Goal: Task Accomplishment & Management: Manage account settings

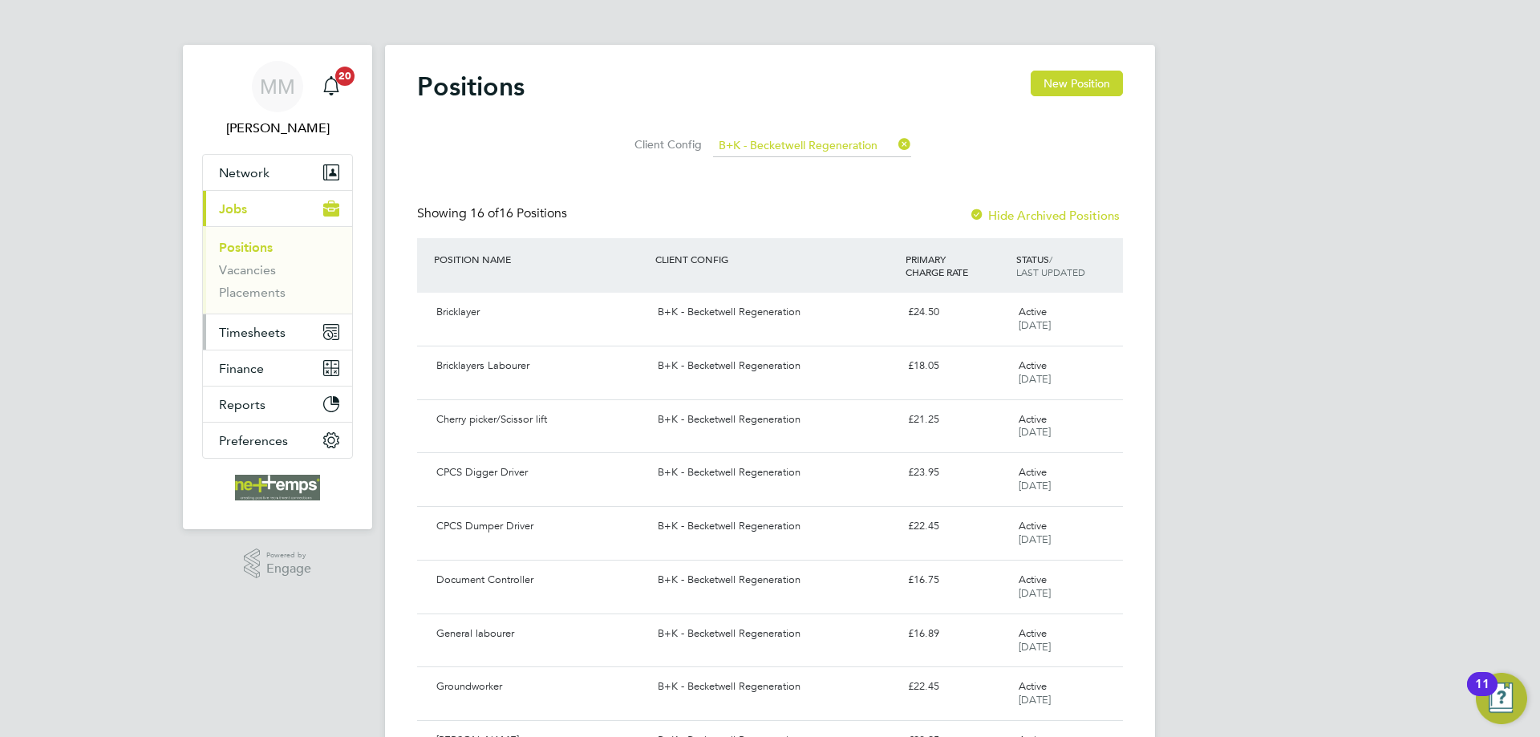
click at [270, 330] on span "Timesheets" at bounding box center [252, 332] width 67 height 15
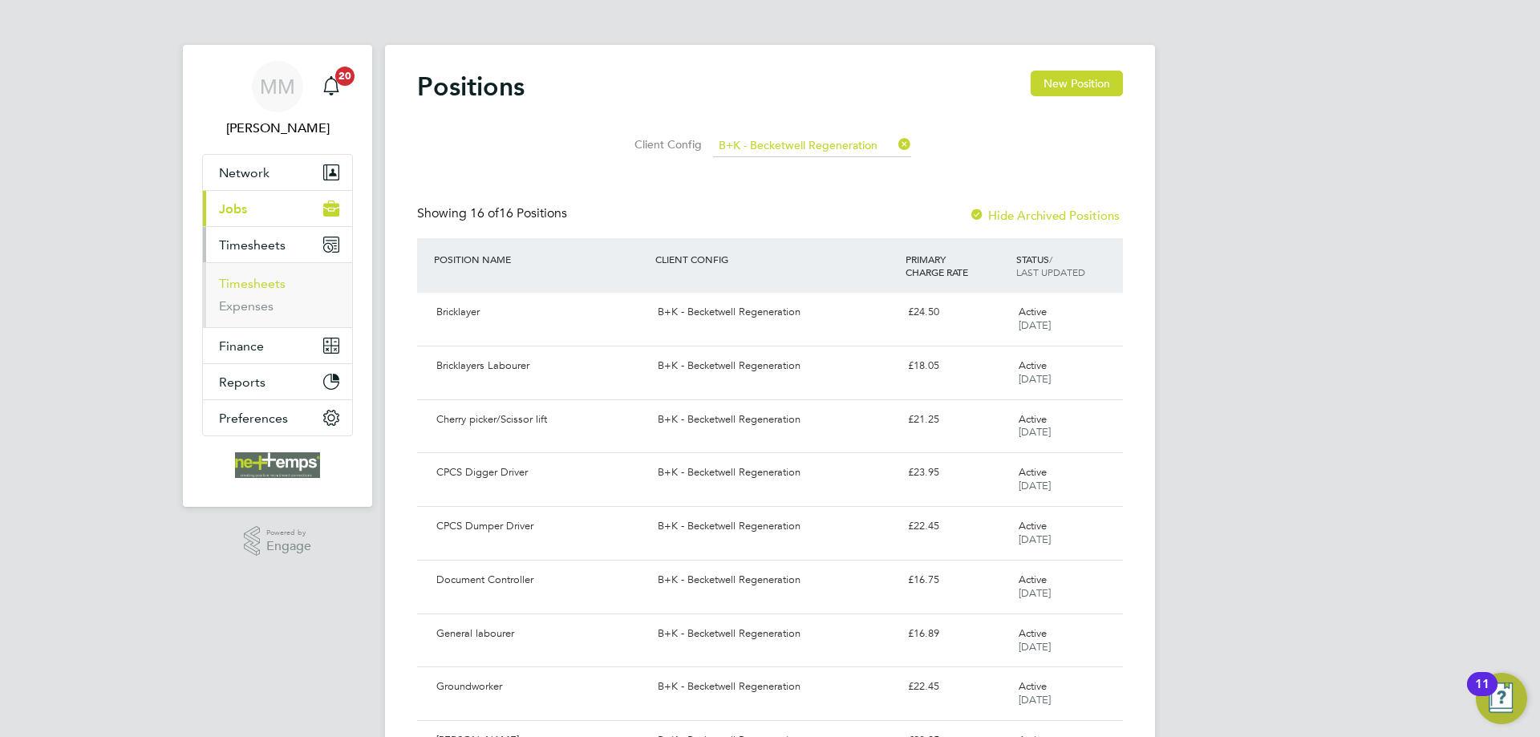
click at [263, 283] on link "Timesheets" at bounding box center [252, 283] width 67 height 15
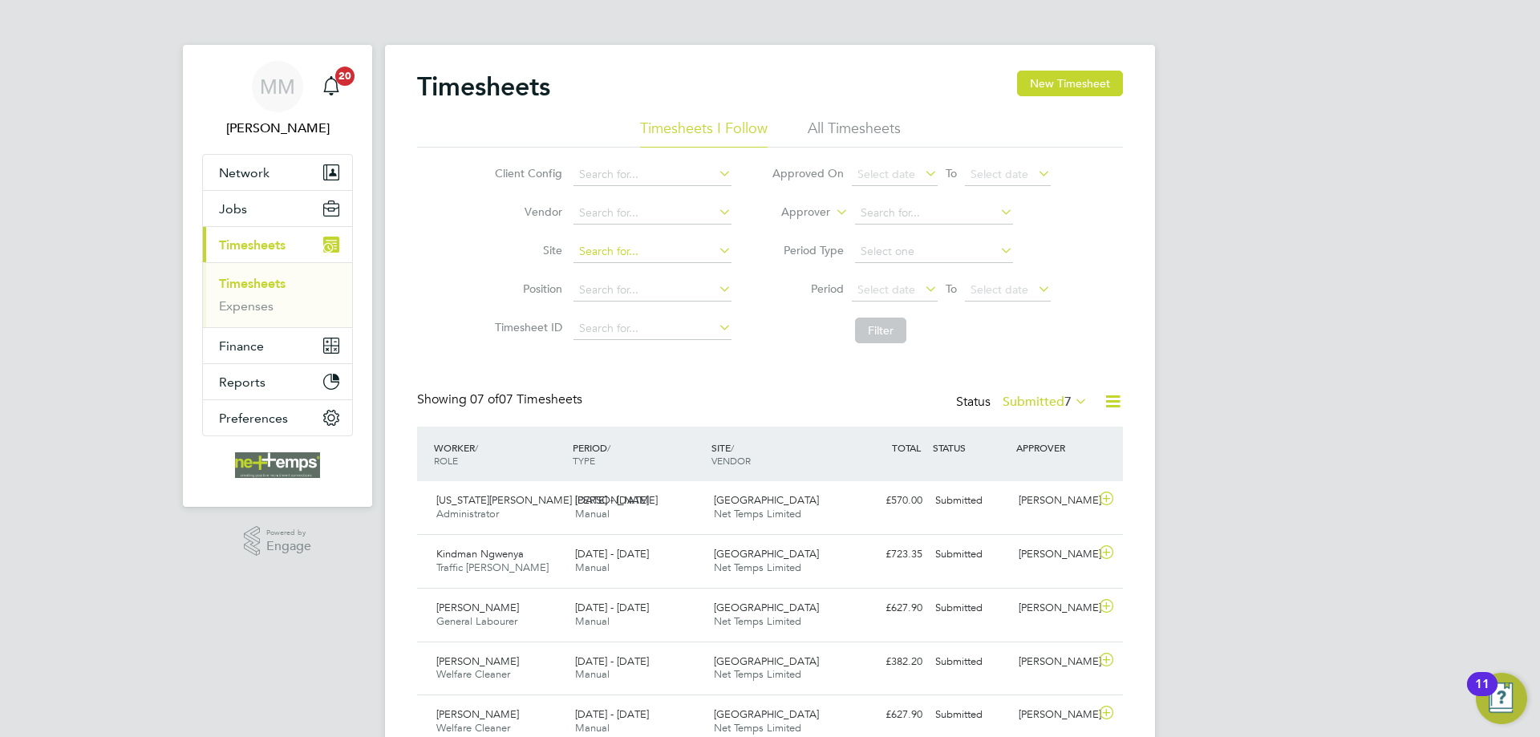
click at [622, 253] on input at bounding box center [653, 252] width 158 height 22
click at [627, 290] on li "[GEOGRAPHIC_DATA]" at bounding box center [652, 296] width 160 height 22
type input "[GEOGRAPHIC_DATA]"
click at [894, 329] on button "Filter" at bounding box center [880, 331] width 51 height 26
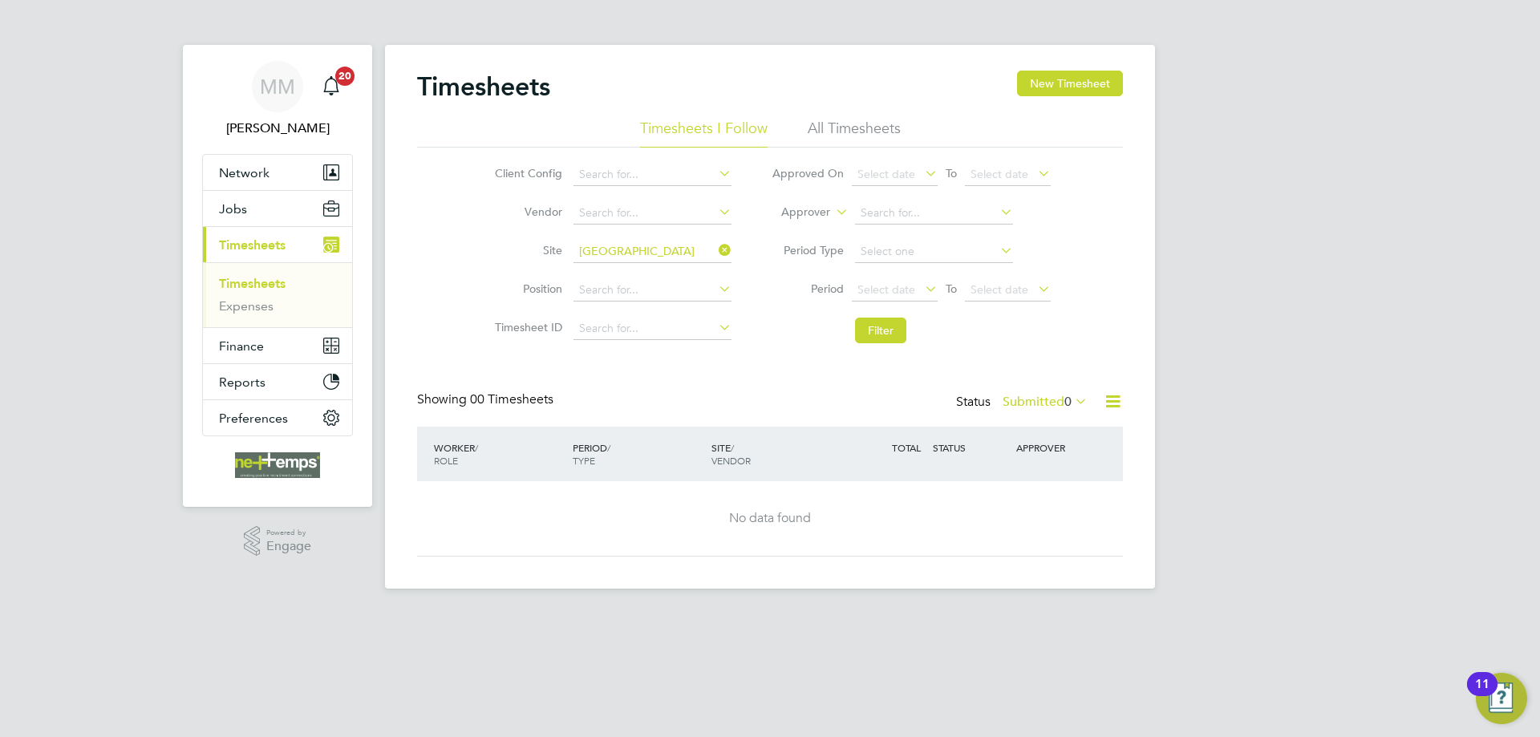
click at [1056, 397] on label "Submitted 0" at bounding box center [1045, 402] width 85 height 16
click at [1042, 496] on li "Approved" at bounding box center [1043, 498] width 74 height 22
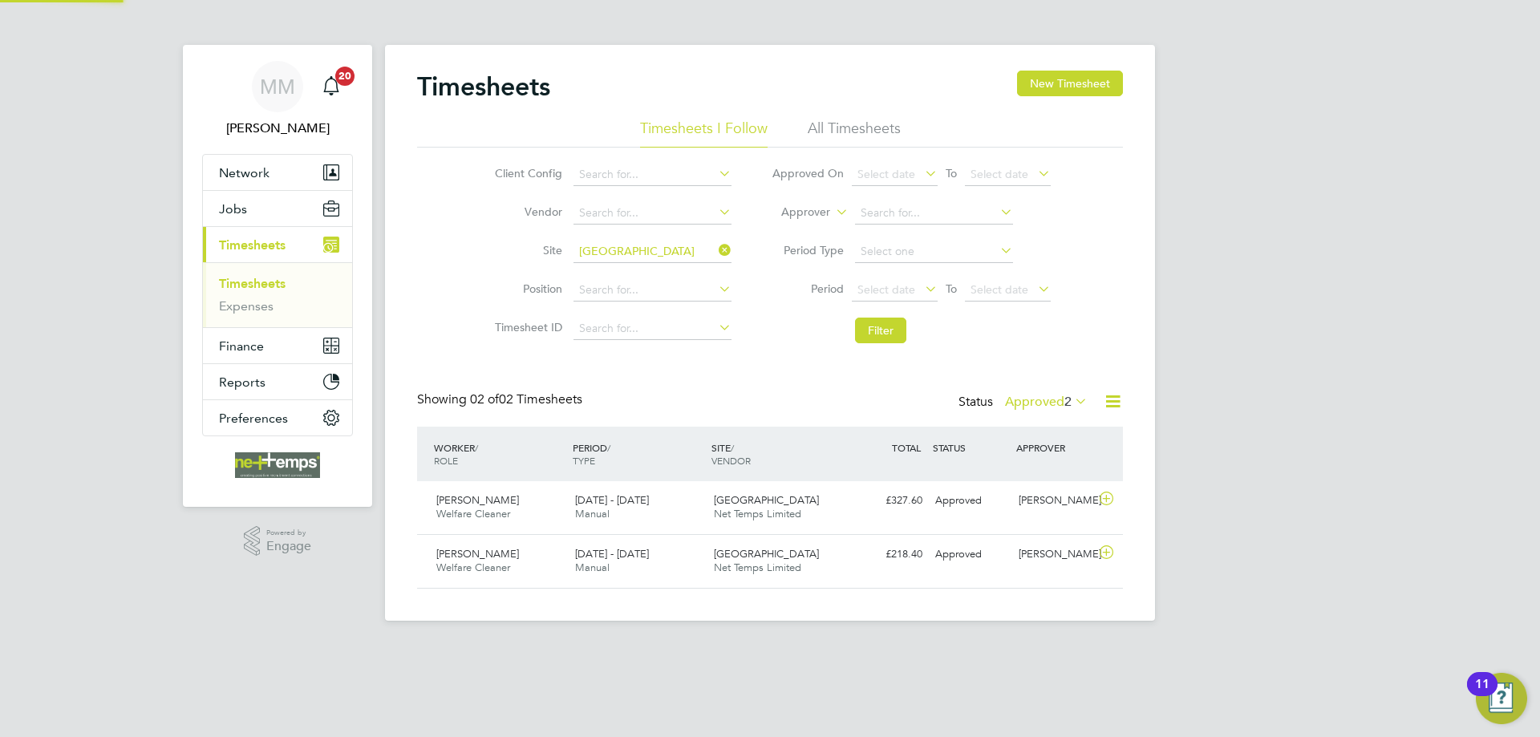
scroll to position [8, 8]
click at [858, 124] on li "All Timesheets" at bounding box center [854, 133] width 93 height 29
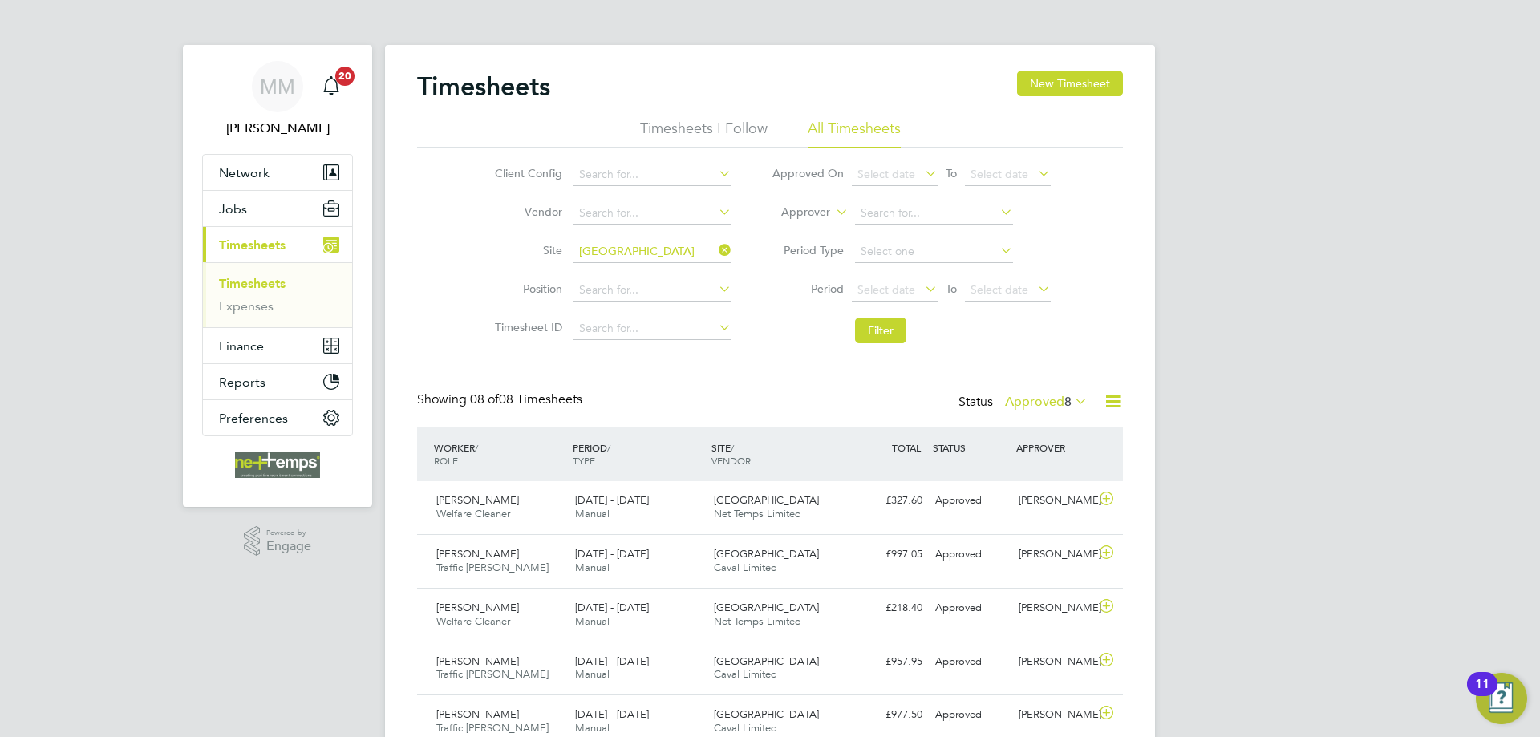
click at [1050, 400] on label "Approved 8" at bounding box center [1046, 402] width 83 height 16
click at [1051, 470] on li "Submitted" at bounding box center [1045, 475] width 74 height 22
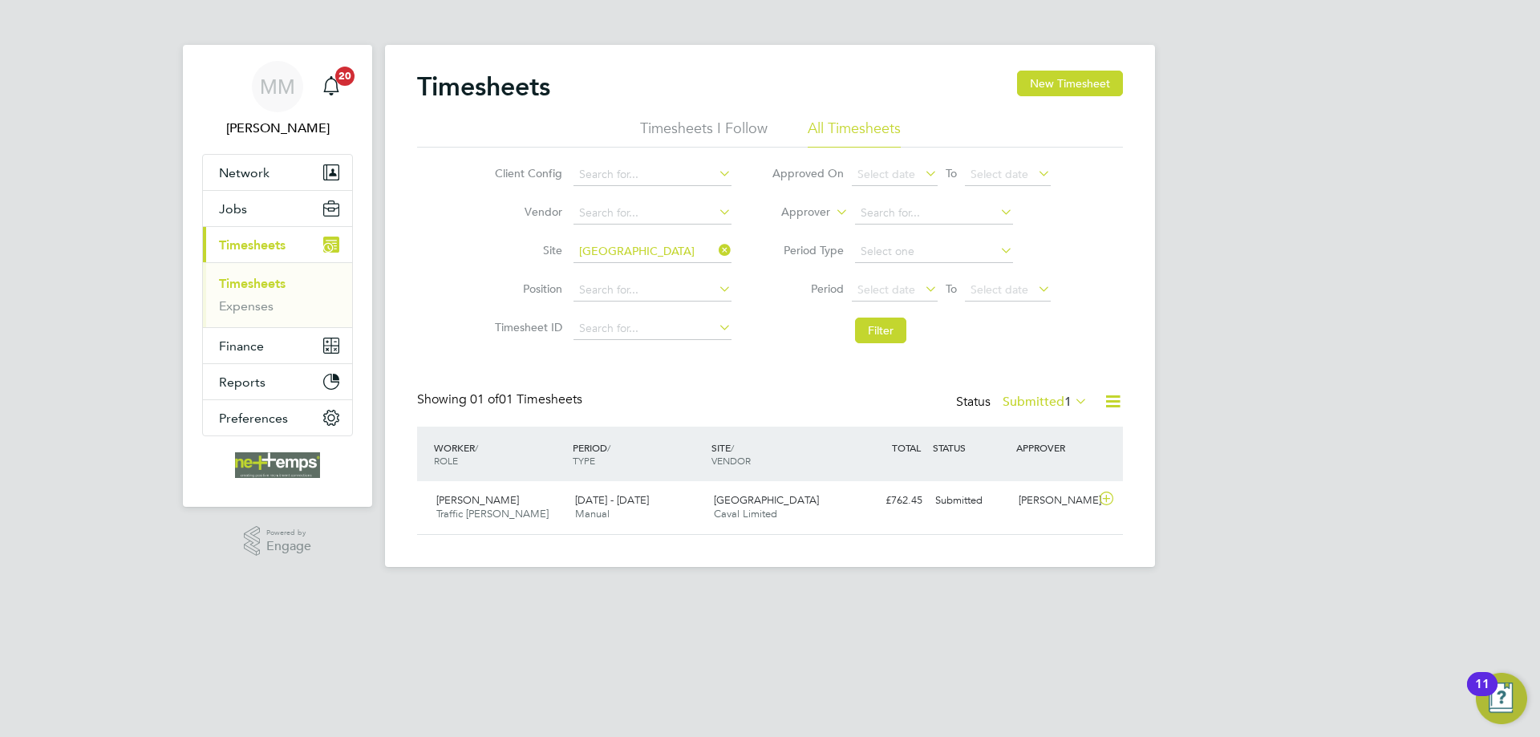
click at [263, 286] on link "Timesheets" at bounding box center [252, 283] width 67 height 15
click at [716, 249] on icon at bounding box center [716, 250] width 0 height 22
click at [1320, 312] on div "MM [PERSON_NAME] Notifications 20 Applications: Network Team Members Businesses…" at bounding box center [770, 296] width 1540 height 593
click at [260, 284] on link "Timesheets" at bounding box center [252, 283] width 67 height 15
